Goal: Information Seeking & Learning: Learn about a topic

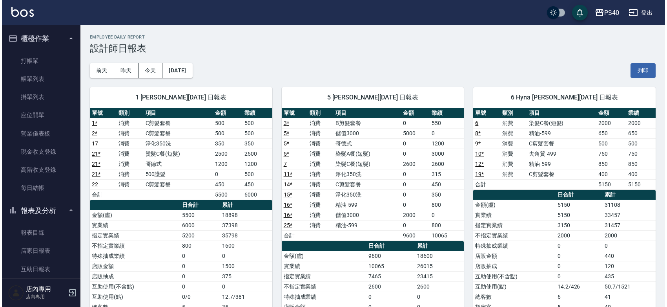
scroll to position [229, 0]
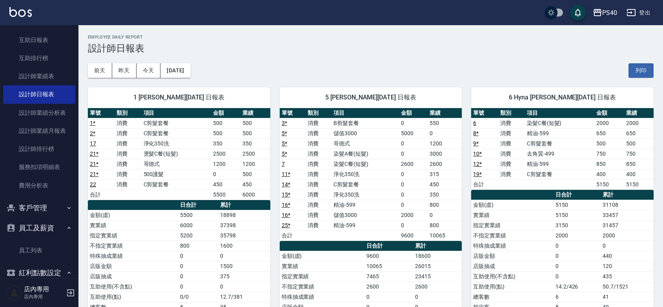
click at [390, 90] on div "5 郭珈甄 09/07/2025 日報表" at bounding box center [371, 97] width 183 height 20
click at [607, 9] on div "PS40" at bounding box center [610, 13] width 15 height 10
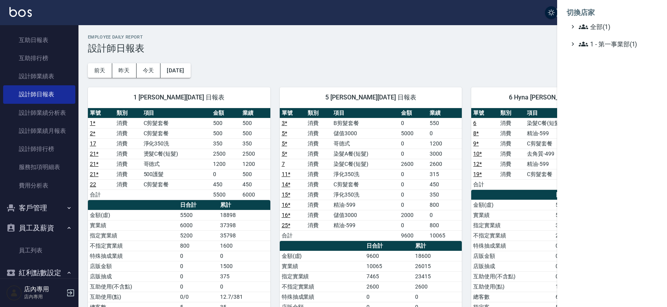
click at [523, 61] on div at bounding box center [333, 153] width 667 height 307
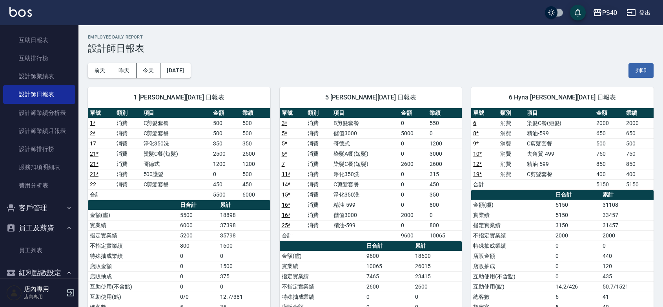
click at [610, 9] on div "PS40" at bounding box center [610, 13] width 15 height 10
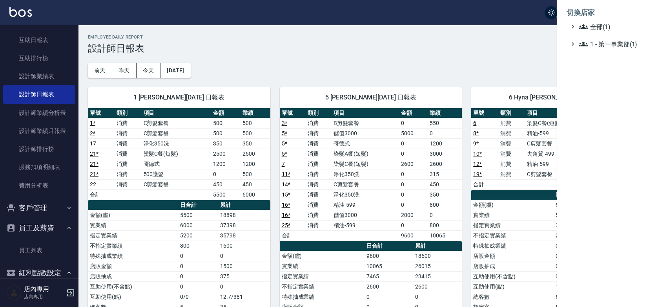
click at [470, 67] on div at bounding box center [333, 153] width 667 height 307
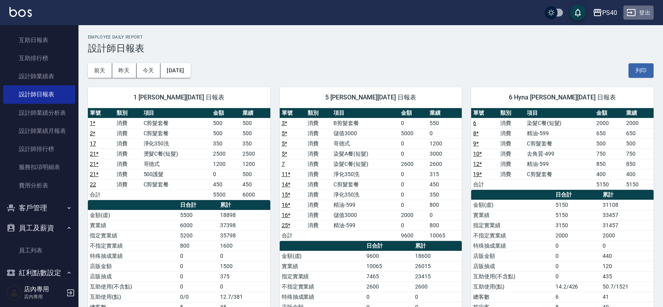
click at [639, 11] on button "登出" at bounding box center [639, 12] width 30 height 15
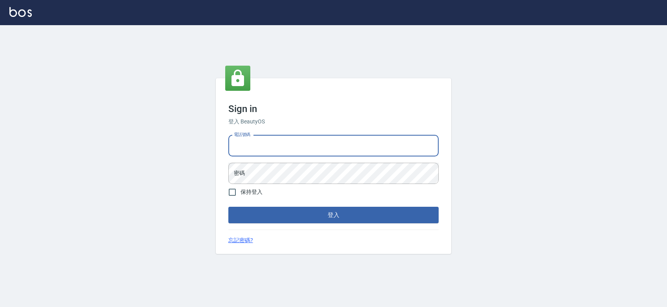
drag, startPoint x: 0, startPoint y: 0, endPoint x: 287, endPoint y: 143, distance: 320.8
click at [287, 144] on input "電話號碼" at bounding box center [333, 145] width 210 height 21
type input "0963001110"
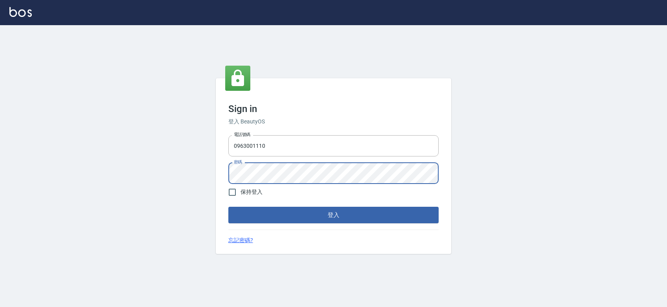
click at [228, 207] on button "登入" at bounding box center [333, 215] width 210 height 16
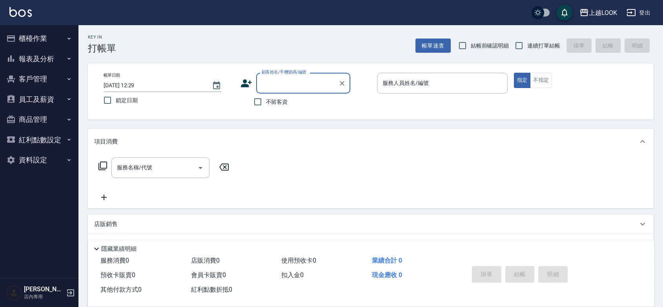
click at [41, 60] on button "報表及分析" at bounding box center [39, 59] width 72 height 20
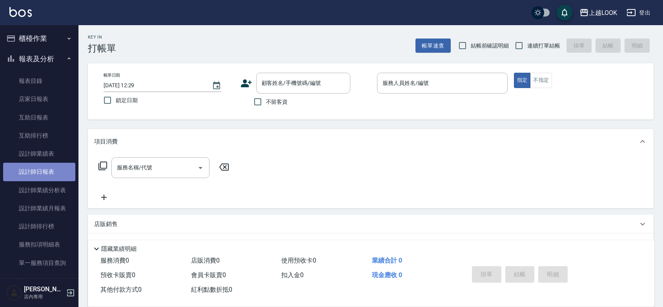
click at [50, 172] on link "設計師日報表" at bounding box center [39, 172] width 72 height 18
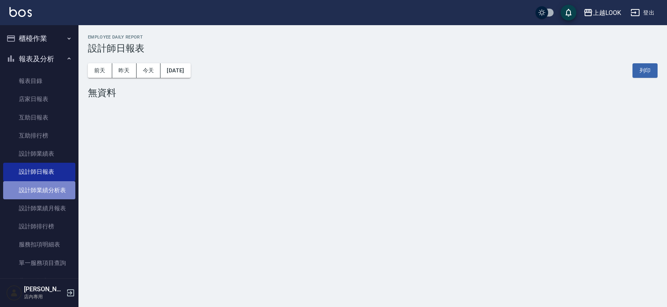
click at [52, 192] on link "設計師業績分析表" at bounding box center [39, 190] width 72 height 18
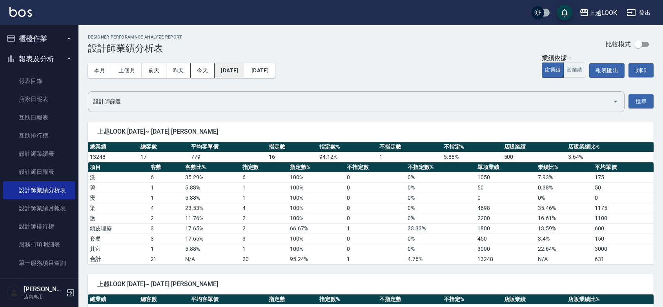
click at [245, 73] on button "[DATE]" at bounding box center [230, 70] width 30 height 15
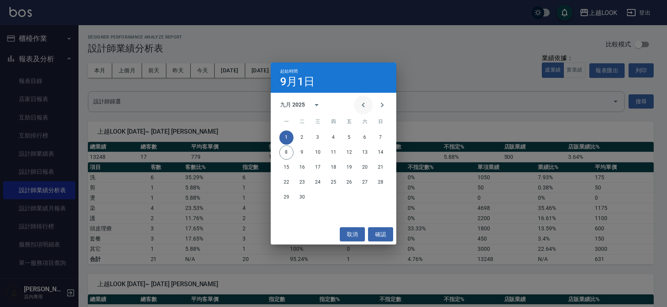
click at [362, 107] on icon "Previous month" at bounding box center [363, 104] width 3 height 5
click at [347, 141] on button "1" at bounding box center [349, 137] width 14 height 14
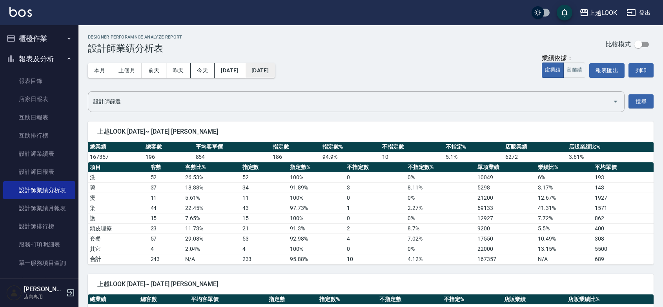
click at [275, 76] on button "[DATE]" at bounding box center [260, 70] width 30 height 15
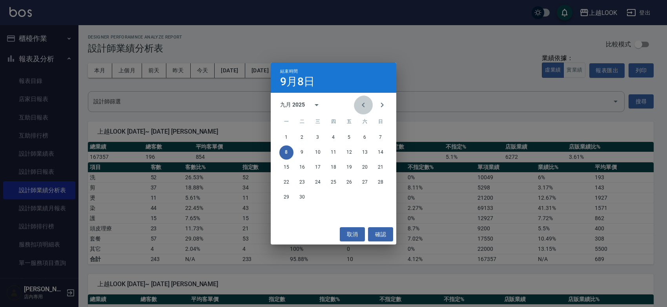
click at [359, 108] on icon "Previous month" at bounding box center [363, 104] width 9 height 9
click at [352, 137] on button "1" at bounding box center [349, 137] width 14 height 14
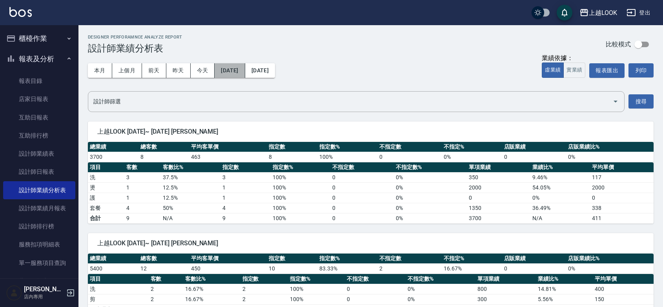
click at [235, 71] on button "[DATE]" at bounding box center [230, 70] width 30 height 15
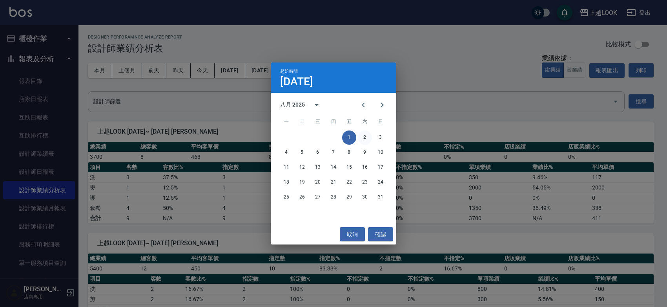
click at [365, 136] on button "2" at bounding box center [365, 137] width 14 height 14
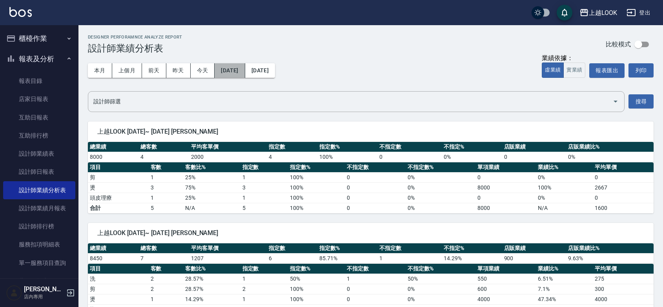
click at [238, 69] on button "[DATE]" at bounding box center [230, 70] width 30 height 15
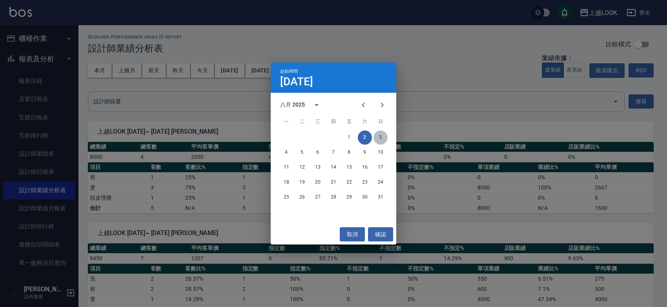
click at [378, 134] on button "3" at bounding box center [381, 137] width 14 height 14
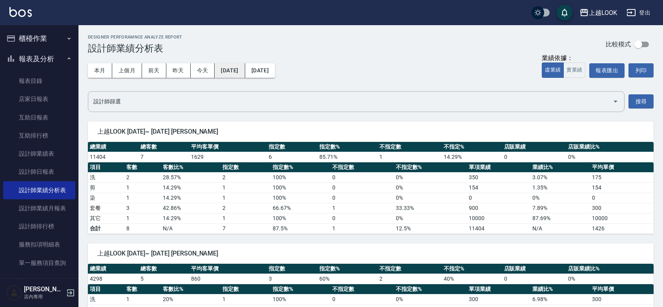
click at [234, 69] on button "[DATE]" at bounding box center [230, 70] width 30 height 15
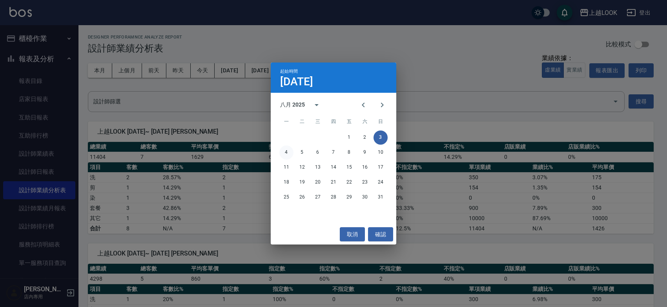
click at [283, 152] on button "4" at bounding box center [287, 152] width 14 height 14
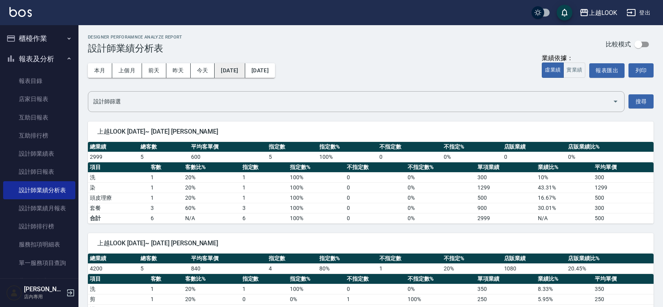
click at [245, 69] on button "[DATE]" at bounding box center [230, 70] width 30 height 15
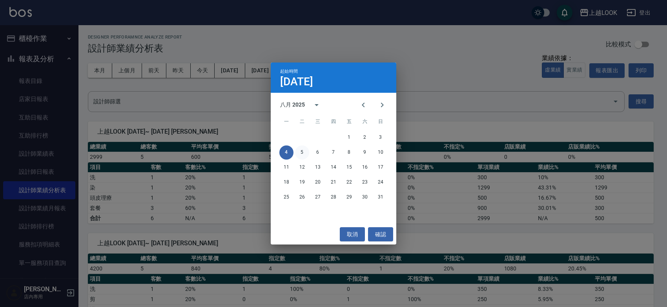
click at [301, 154] on button "5" at bounding box center [302, 152] width 14 height 14
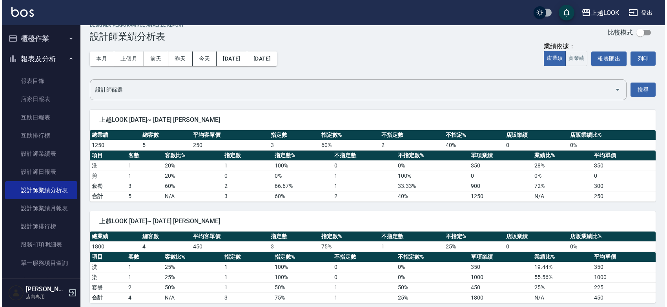
scroll to position [18, 0]
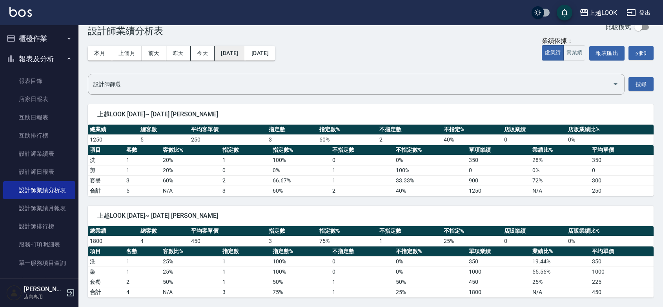
click at [238, 52] on button "[DATE]" at bounding box center [230, 53] width 30 height 15
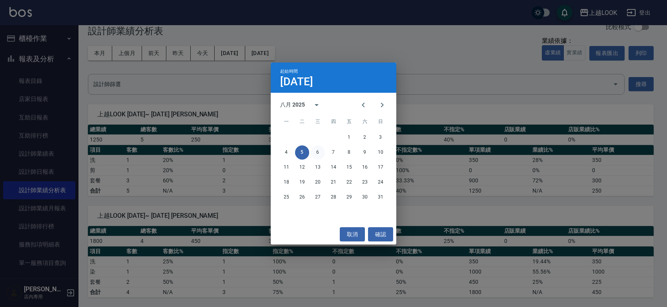
click at [316, 150] on button "6" at bounding box center [318, 152] width 14 height 14
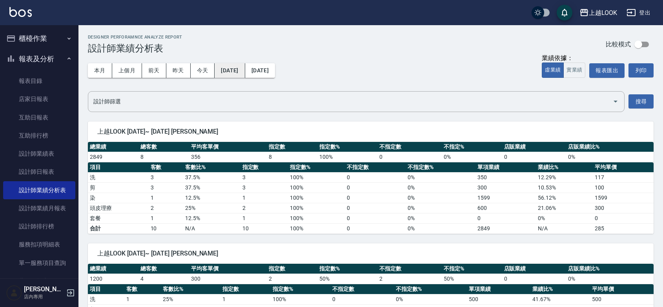
click at [236, 70] on button "[DATE]" at bounding box center [230, 70] width 30 height 15
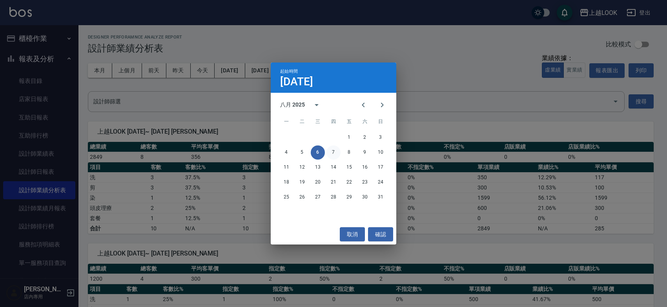
click at [334, 152] on button "7" at bounding box center [334, 152] width 14 height 14
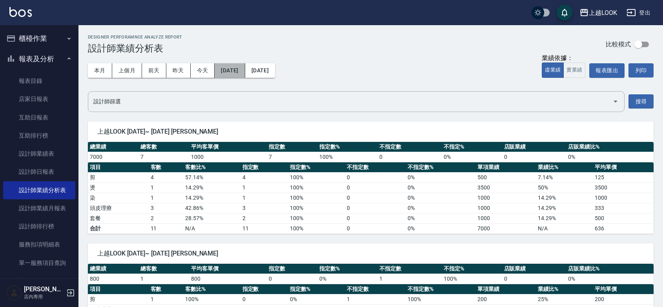
click at [239, 70] on button "[DATE]" at bounding box center [230, 70] width 30 height 15
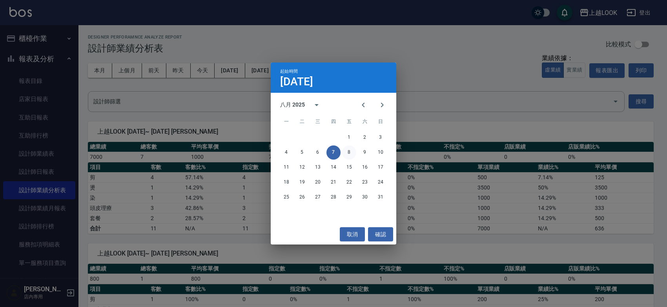
click at [349, 152] on button "8" at bounding box center [349, 152] width 14 height 14
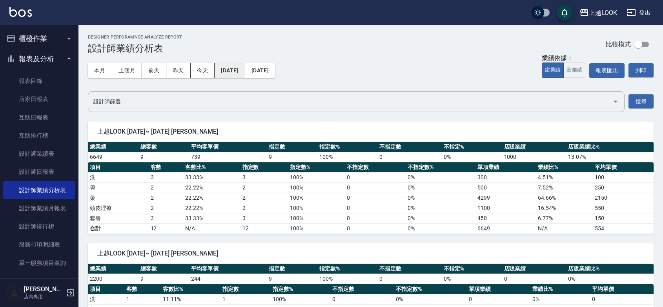
click at [243, 74] on button "[DATE]" at bounding box center [230, 70] width 30 height 15
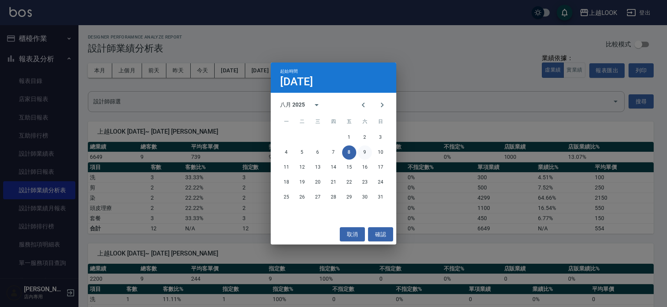
click at [367, 149] on button "9" at bounding box center [365, 152] width 14 height 14
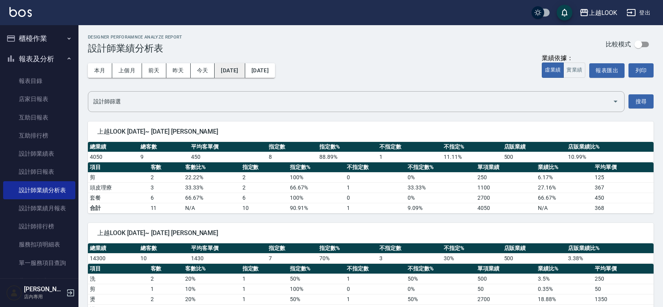
click at [241, 69] on button "[DATE]" at bounding box center [230, 70] width 30 height 15
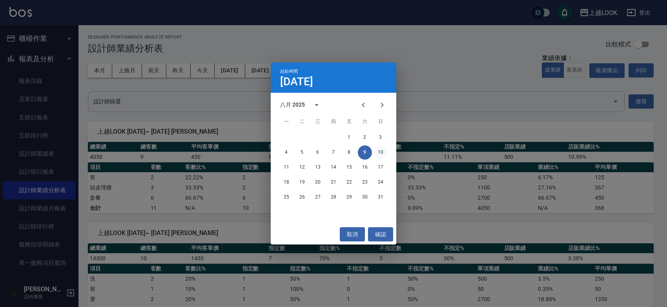
click at [380, 152] on button "10" at bounding box center [381, 152] width 14 height 14
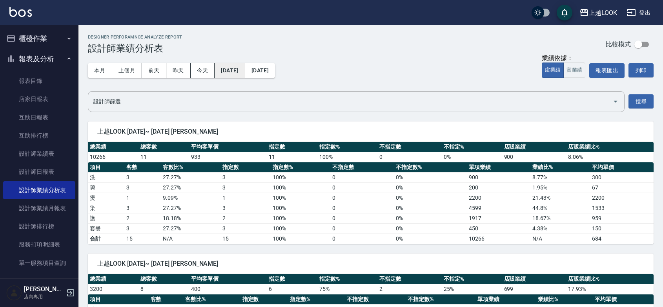
click at [245, 66] on button "[DATE]" at bounding box center [230, 70] width 30 height 15
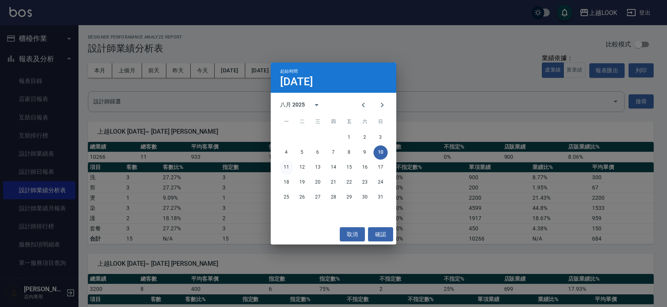
click at [287, 167] on button "11" at bounding box center [287, 167] width 14 height 14
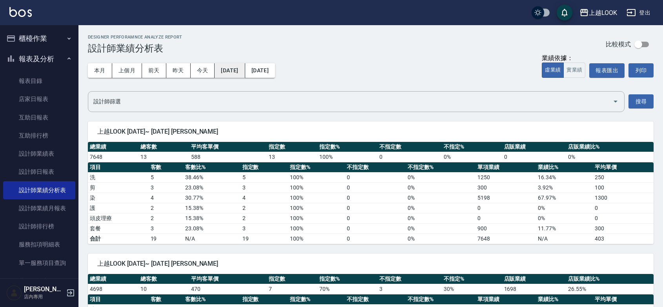
click at [245, 73] on button "[DATE]" at bounding box center [230, 70] width 30 height 15
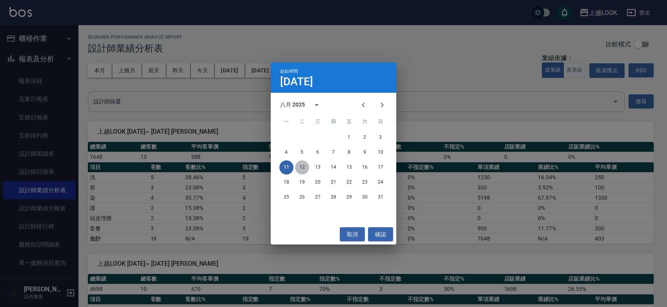
click at [301, 164] on button "12" at bounding box center [302, 167] width 14 height 14
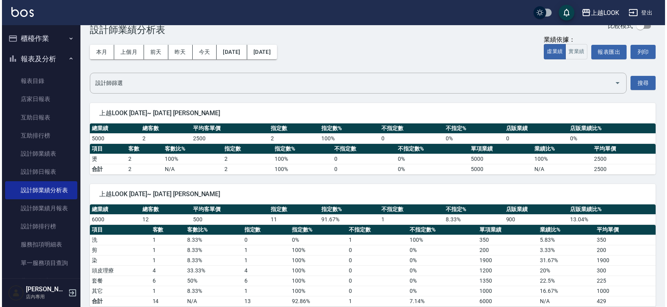
scroll to position [28, 0]
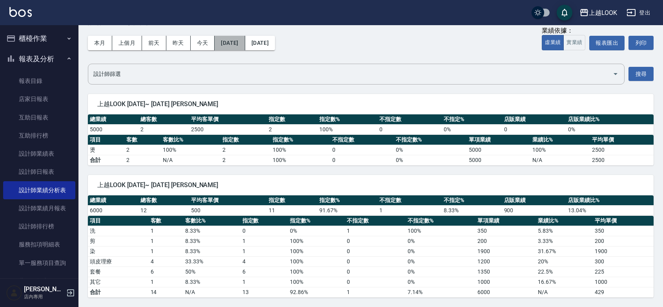
click at [230, 46] on button "[DATE]" at bounding box center [230, 43] width 30 height 15
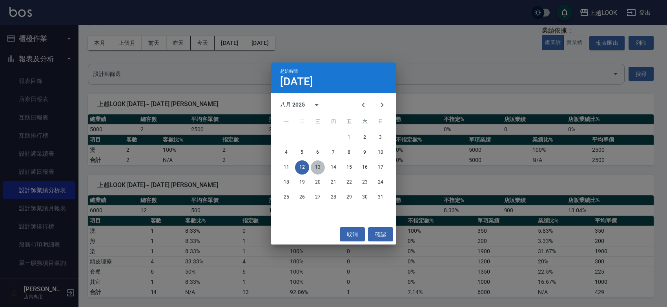
click at [317, 164] on button "13" at bounding box center [318, 167] width 14 height 14
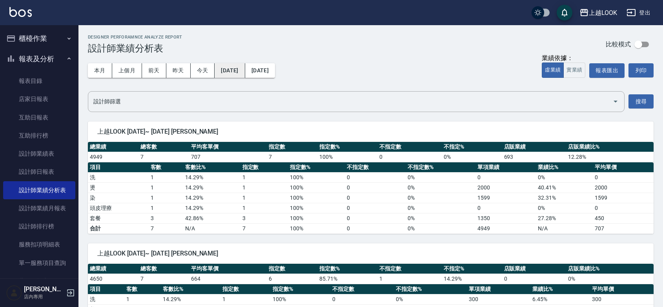
click at [245, 67] on button "[DATE]" at bounding box center [230, 70] width 30 height 15
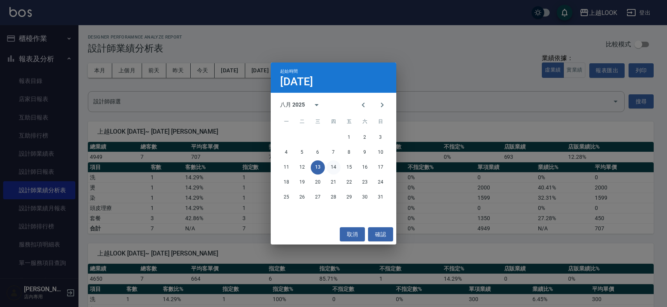
click at [334, 171] on button "14" at bounding box center [334, 167] width 14 height 14
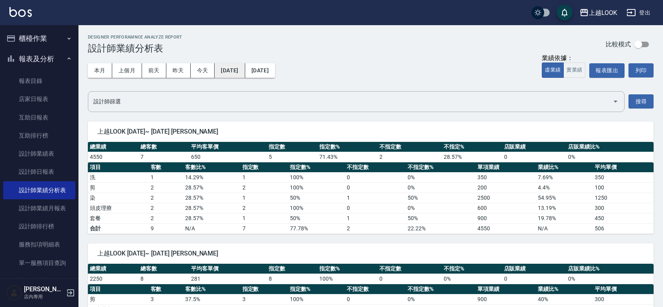
click at [238, 71] on button "[DATE]" at bounding box center [230, 70] width 30 height 15
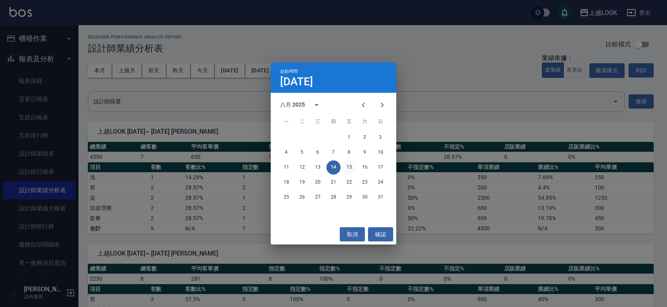
click at [346, 164] on button "15" at bounding box center [349, 167] width 14 height 14
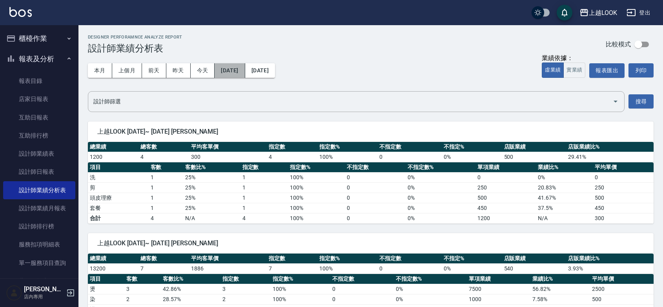
click at [242, 72] on button "[DATE]" at bounding box center [230, 70] width 30 height 15
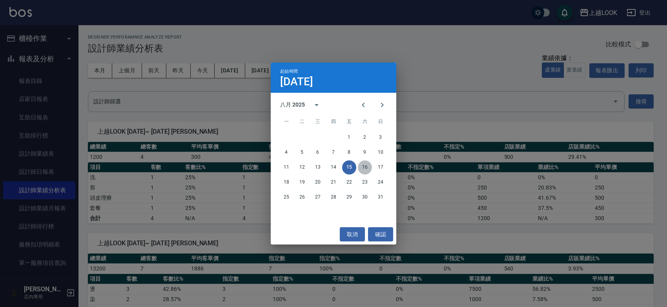
click at [364, 165] on button "16" at bounding box center [365, 167] width 14 height 14
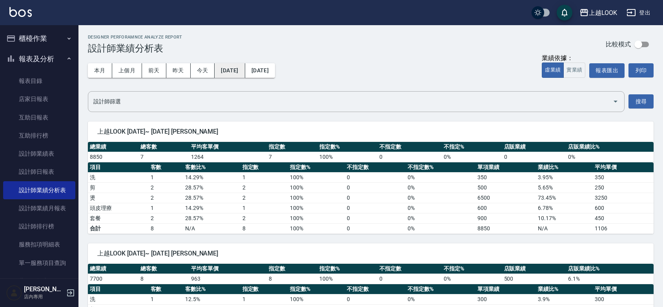
click at [241, 69] on button "[DATE]" at bounding box center [230, 70] width 30 height 15
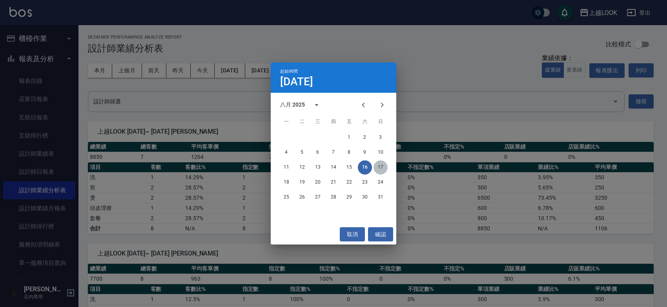
click at [380, 168] on button "17" at bounding box center [381, 167] width 14 height 14
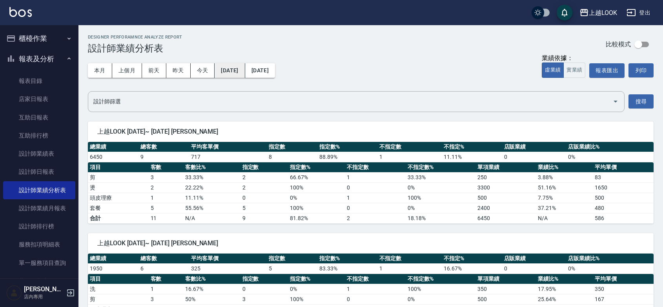
click at [238, 71] on button "[DATE]" at bounding box center [230, 70] width 30 height 15
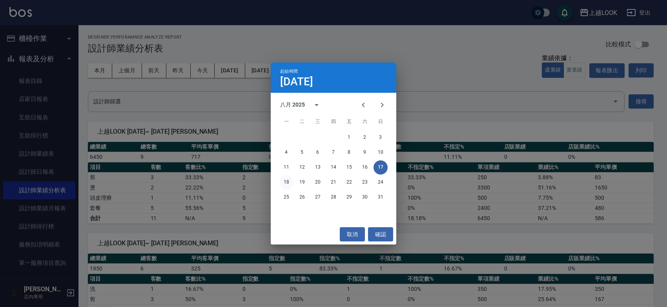
click at [289, 183] on button "18" at bounding box center [287, 182] width 14 height 14
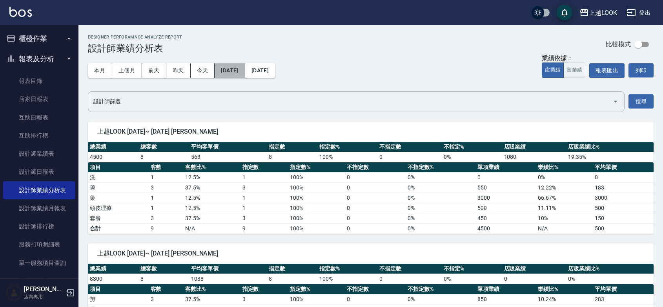
click at [236, 71] on button "[DATE]" at bounding box center [230, 70] width 30 height 15
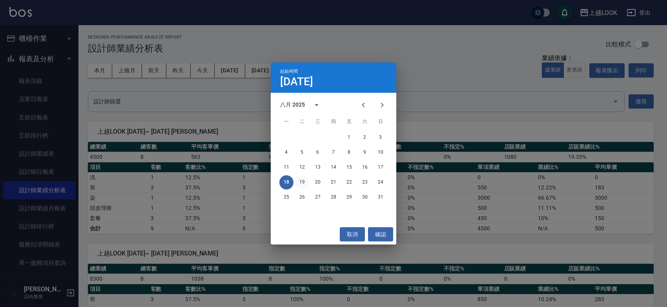
click at [300, 185] on button "19" at bounding box center [302, 182] width 14 height 14
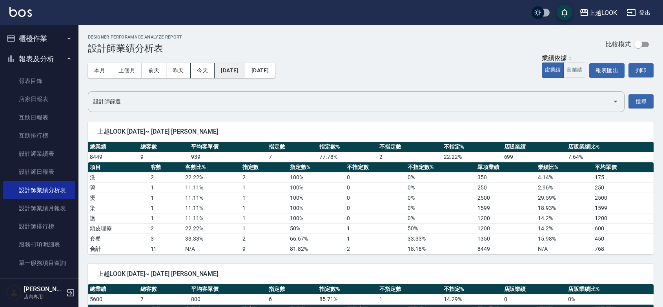
click at [230, 71] on button "[DATE]" at bounding box center [230, 70] width 30 height 15
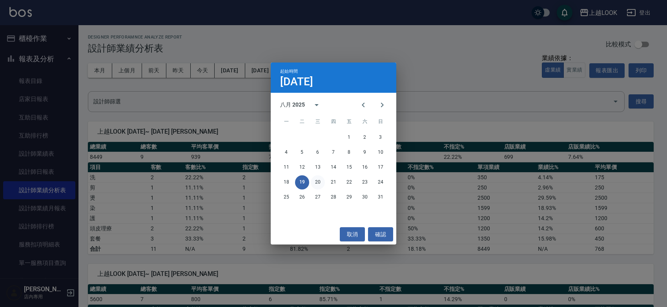
click at [318, 182] on button "20" at bounding box center [318, 182] width 14 height 14
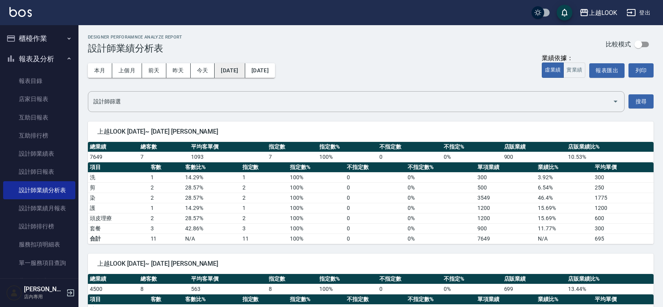
click at [241, 69] on button "[DATE]" at bounding box center [230, 70] width 30 height 15
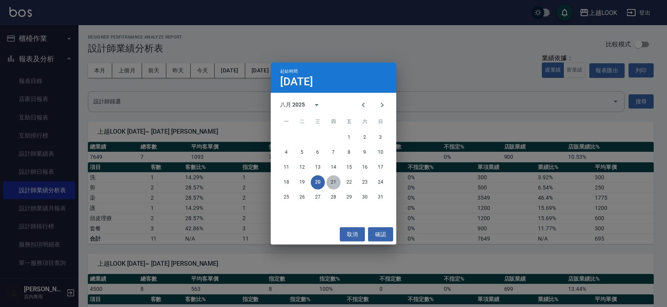
click at [333, 181] on button "21" at bounding box center [334, 182] width 14 height 14
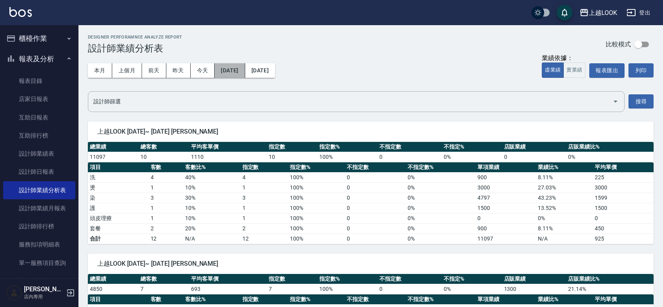
click at [244, 69] on button "[DATE]" at bounding box center [230, 70] width 30 height 15
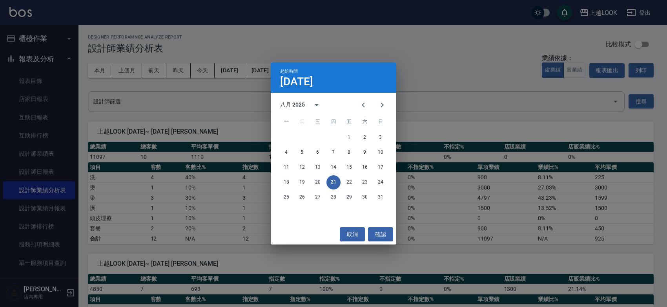
click at [230, 90] on div "起始時間 [DATE] 八月 2025 一 二 三 四 五 六 日 1 2 3 4 5 6 7 8 9 10 11 12 13 14 15 16 17 18 …" at bounding box center [333, 153] width 667 height 307
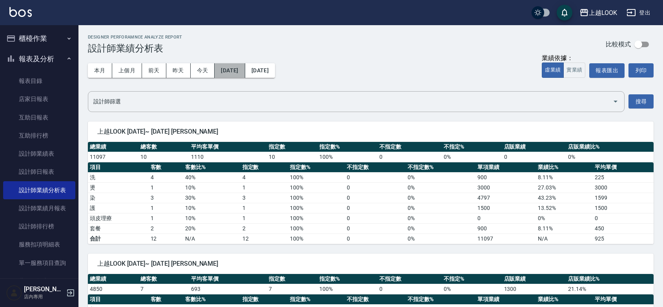
click at [236, 69] on button "[DATE]" at bounding box center [230, 70] width 30 height 15
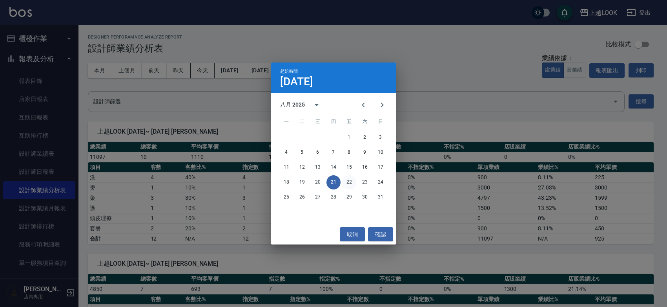
click at [348, 181] on button "22" at bounding box center [349, 182] width 14 height 14
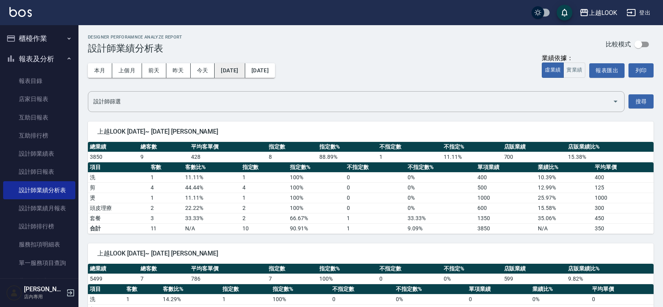
click at [241, 73] on button "[DATE]" at bounding box center [230, 70] width 30 height 15
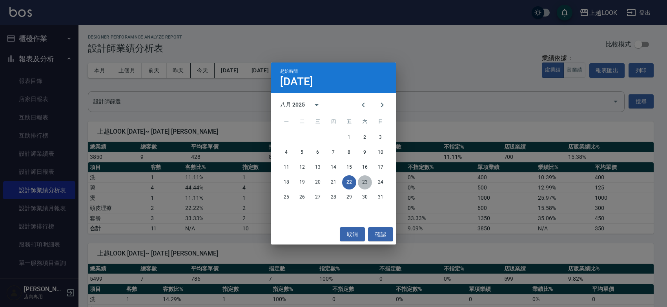
click at [364, 183] on button "23" at bounding box center [365, 182] width 14 height 14
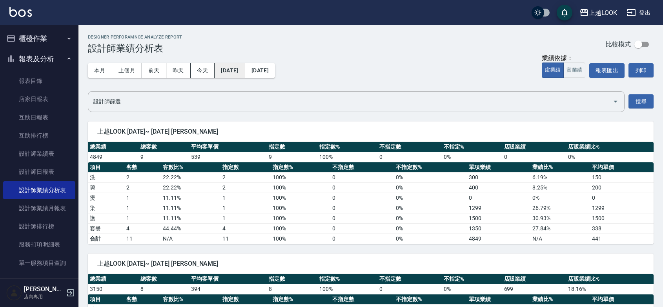
click at [232, 73] on button "[DATE]" at bounding box center [230, 70] width 30 height 15
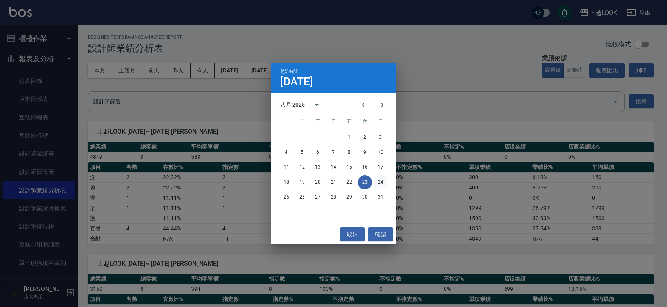
click at [381, 181] on button "24" at bounding box center [381, 182] width 14 height 14
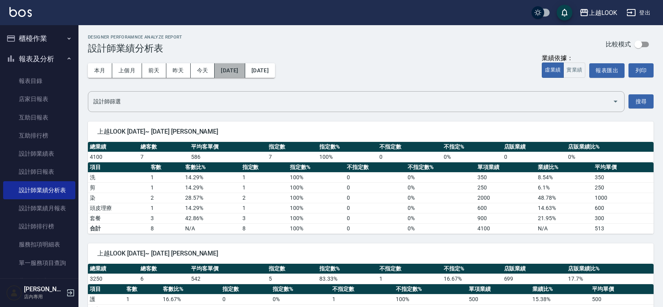
click at [243, 66] on button "[DATE]" at bounding box center [230, 70] width 30 height 15
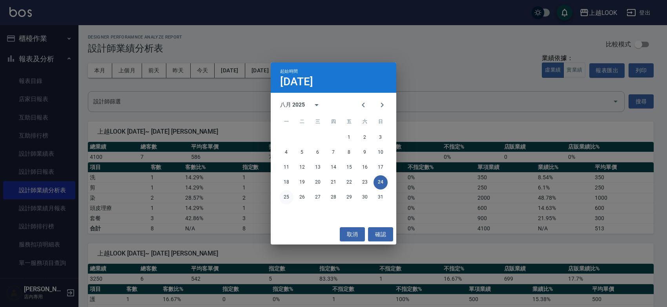
click at [285, 197] on button "25" at bounding box center [287, 197] width 14 height 14
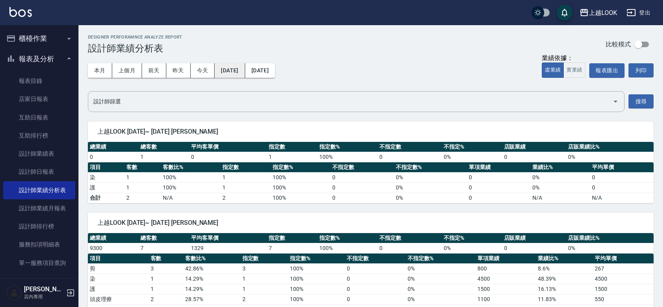
click at [229, 68] on button "[DATE]" at bounding box center [230, 70] width 30 height 15
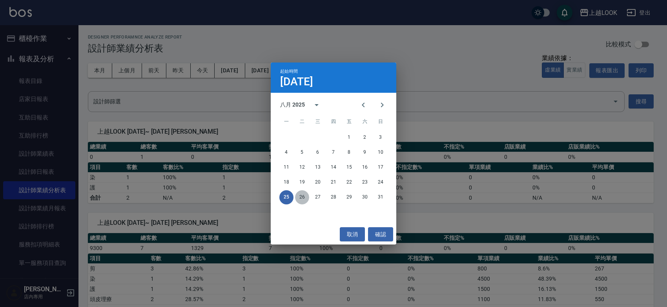
click at [302, 196] on button "26" at bounding box center [302, 197] width 14 height 14
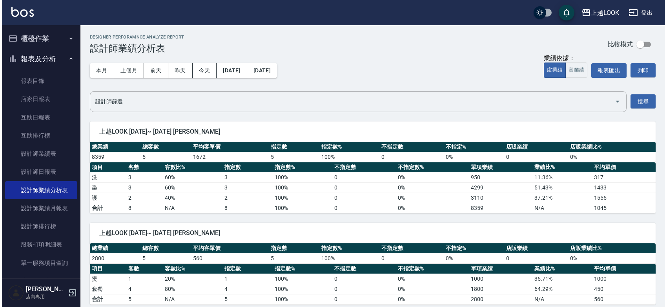
scroll to position [8, 0]
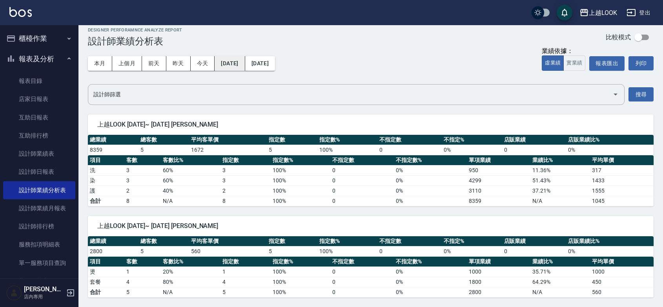
click at [245, 63] on button "[DATE]" at bounding box center [230, 63] width 30 height 15
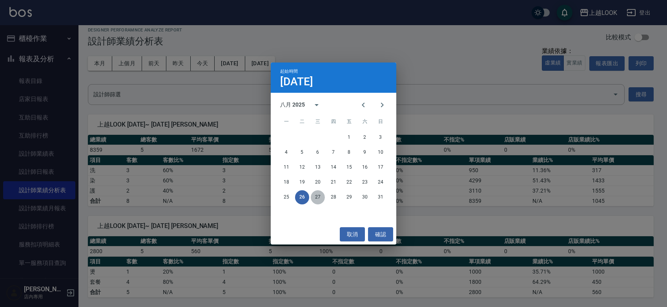
click at [318, 195] on button "27" at bounding box center [318, 197] width 14 height 14
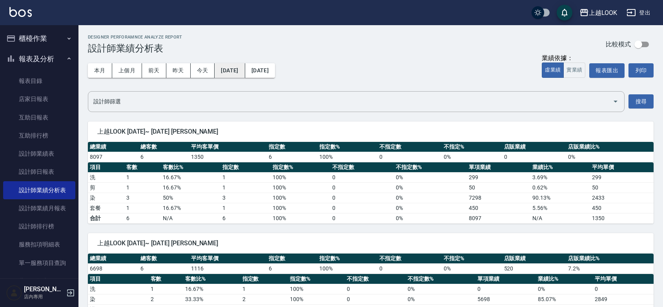
click at [241, 70] on button "[DATE]" at bounding box center [230, 70] width 30 height 15
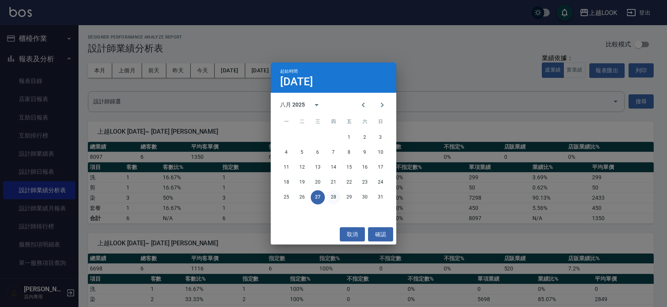
click at [334, 197] on button "28" at bounding box center [334, 197] width 14 height 14
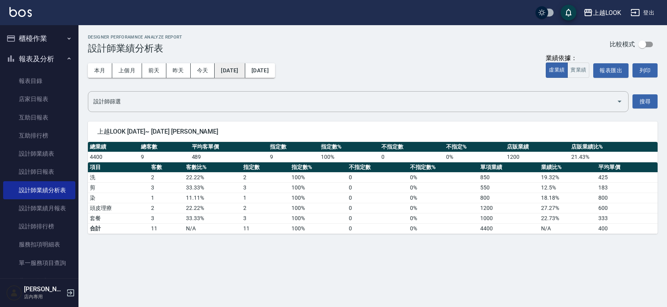
click at [241, 67] on button "[DATE]" at bounding box center [230, 70] width 30 height 15
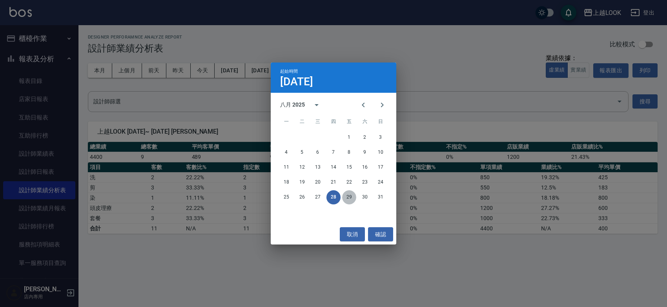
click at [347, 197] on button "29" at bounding box center [349, 197] width 14 height 14
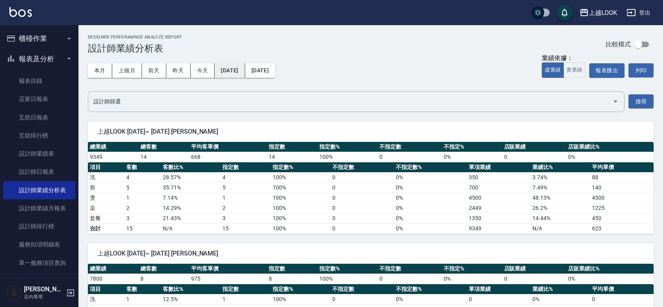
click at [234, 68] on button "[DATE]" at bounding box center [230, 70] width 30 height 15
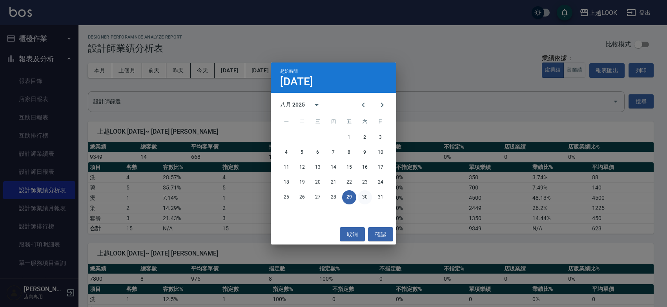
click at [364, 197] on button "30" at bounding box center [365, 197] width 14 height 14
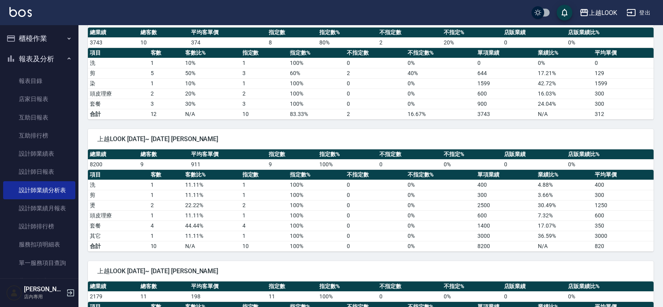
scroll to position [182, 0]
